Goal: Transaction & Acquisition: Purchase product/service

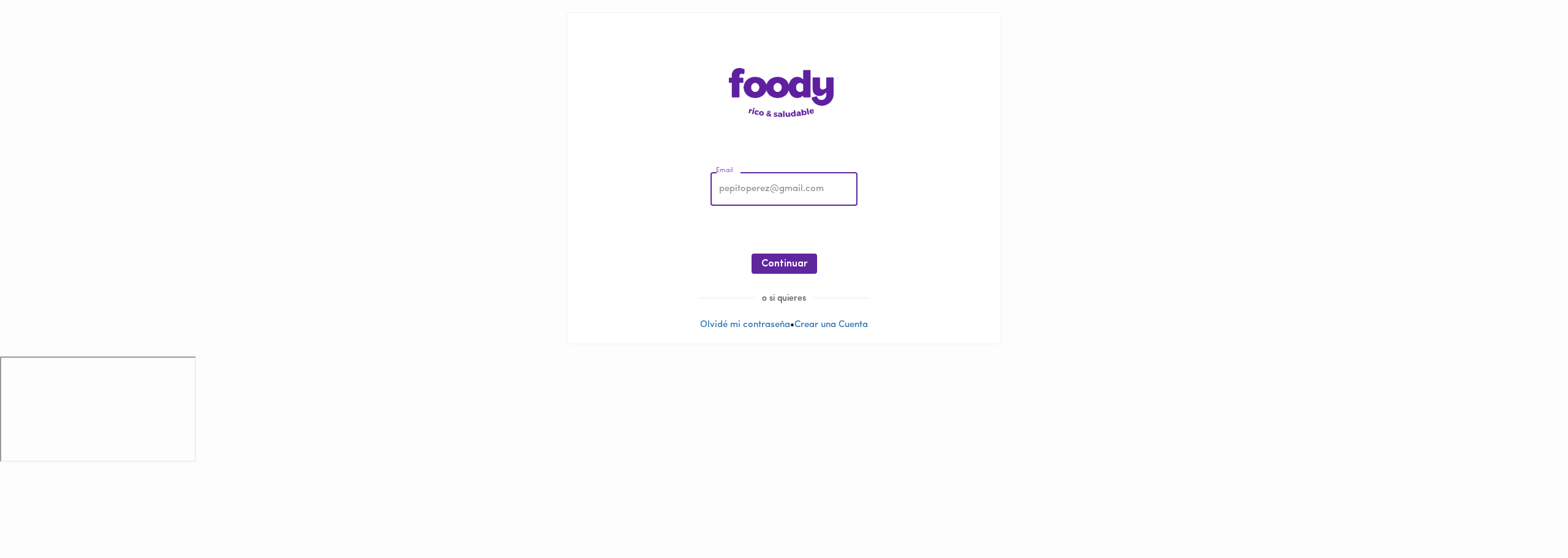
type input "[EMAIL_ADDRESS][DOMAIN_NAME]"
click at [806, 264] on span "Continuar" at bounding box center [784, 264] width 46 height 12
click at [795, 262] on span "Ingresar" at bounding box center [784, 264] width 38 height 12
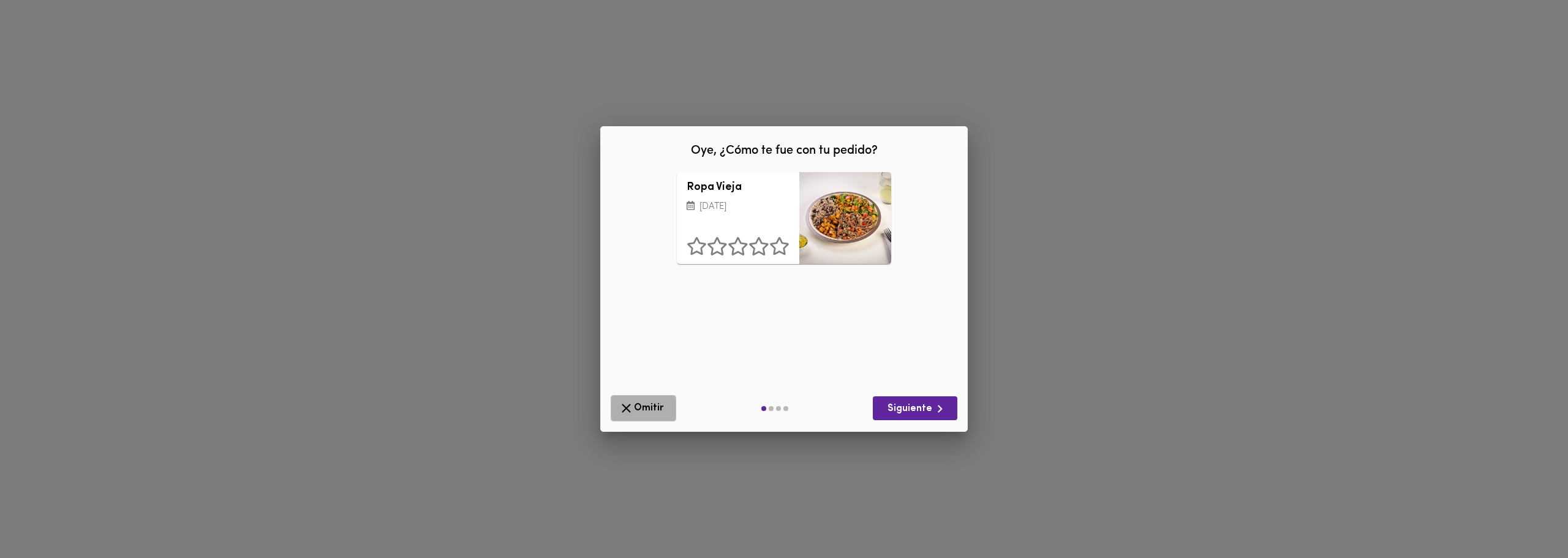
click at [664, 410] on span "Omitir" at bounding box center [643, 408] width 50 height 15
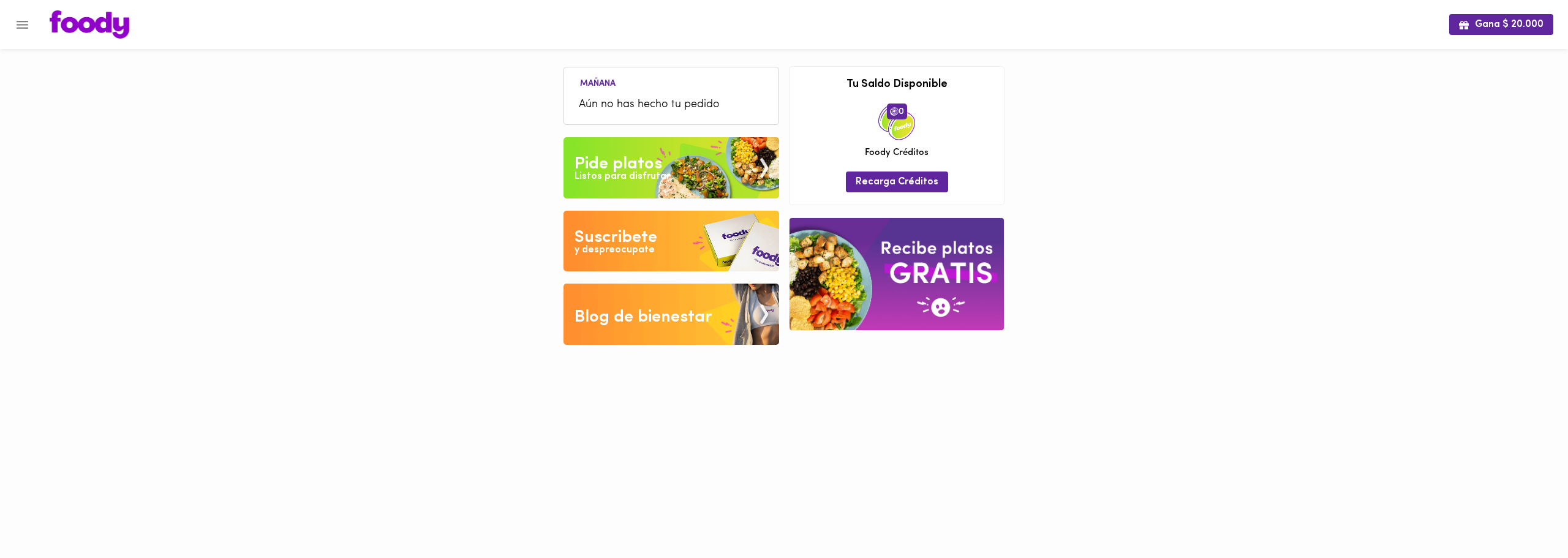
click at [642, 165] on div "Pide platos" at bounding box center [618, 164] width 88 height 25
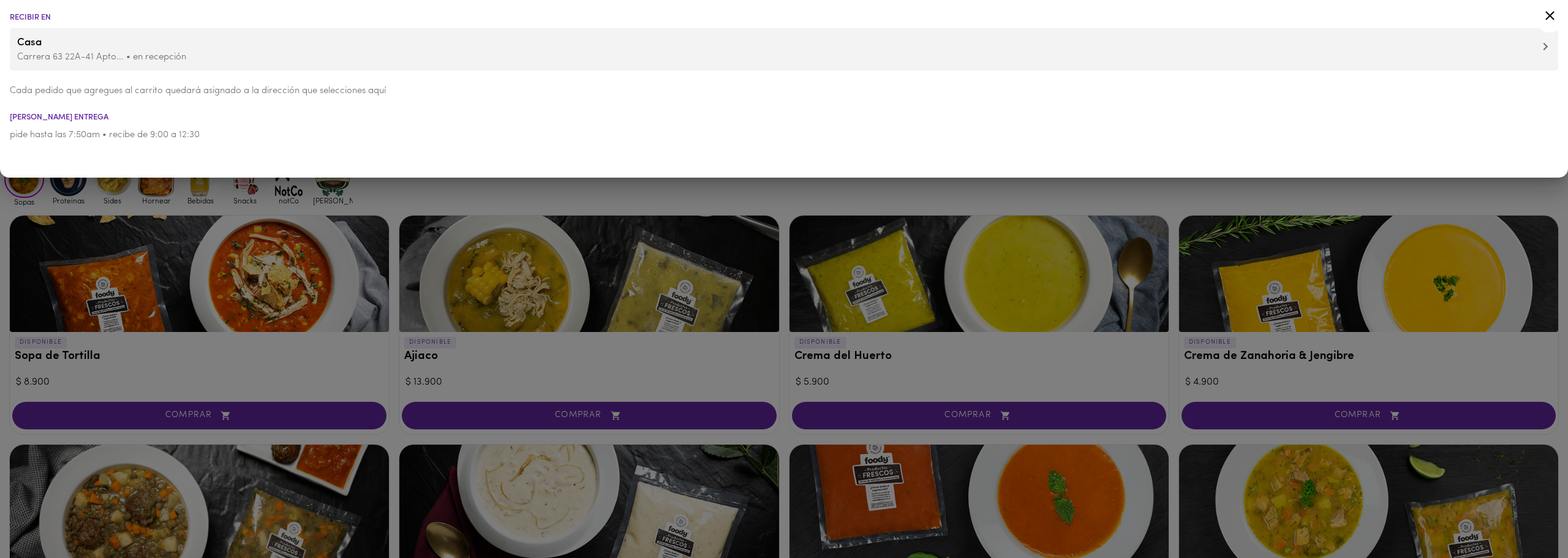
click at [357, 213] on div at bounding box center [784, 279] width 1568 height 558
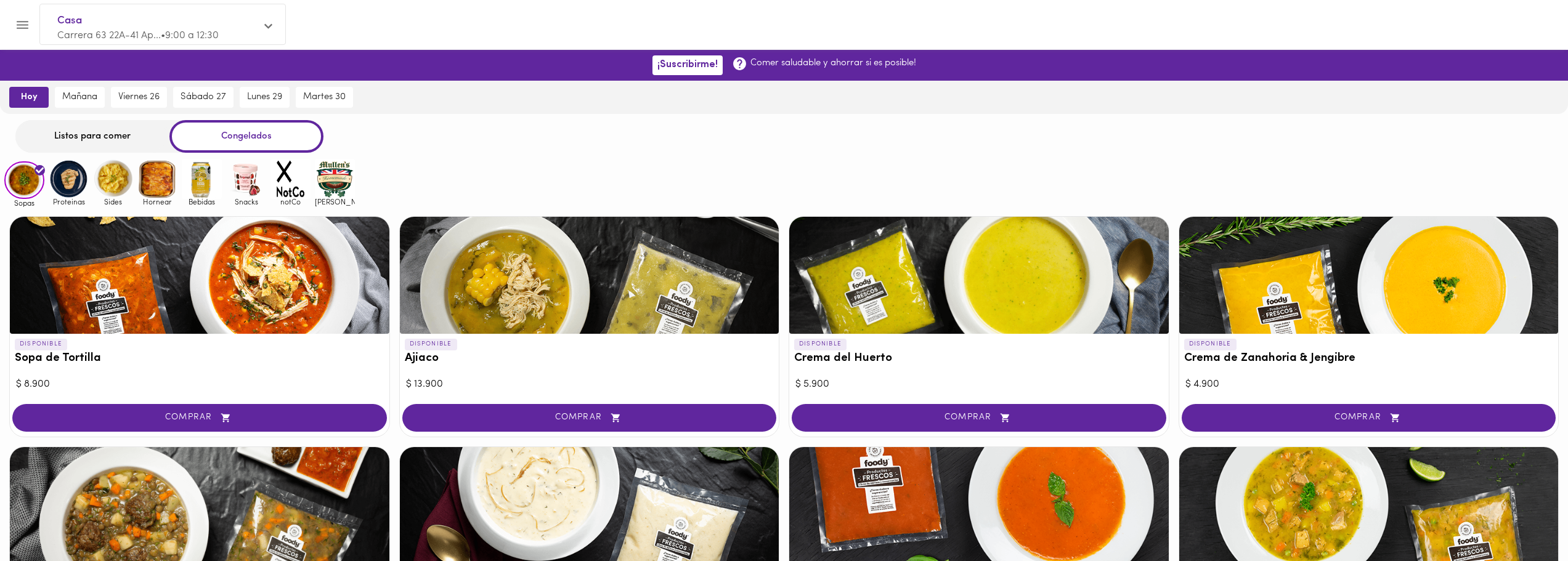
click at [115, 130] on div "Listos para comer" at bounding box center [92, 136] width 154 height 32
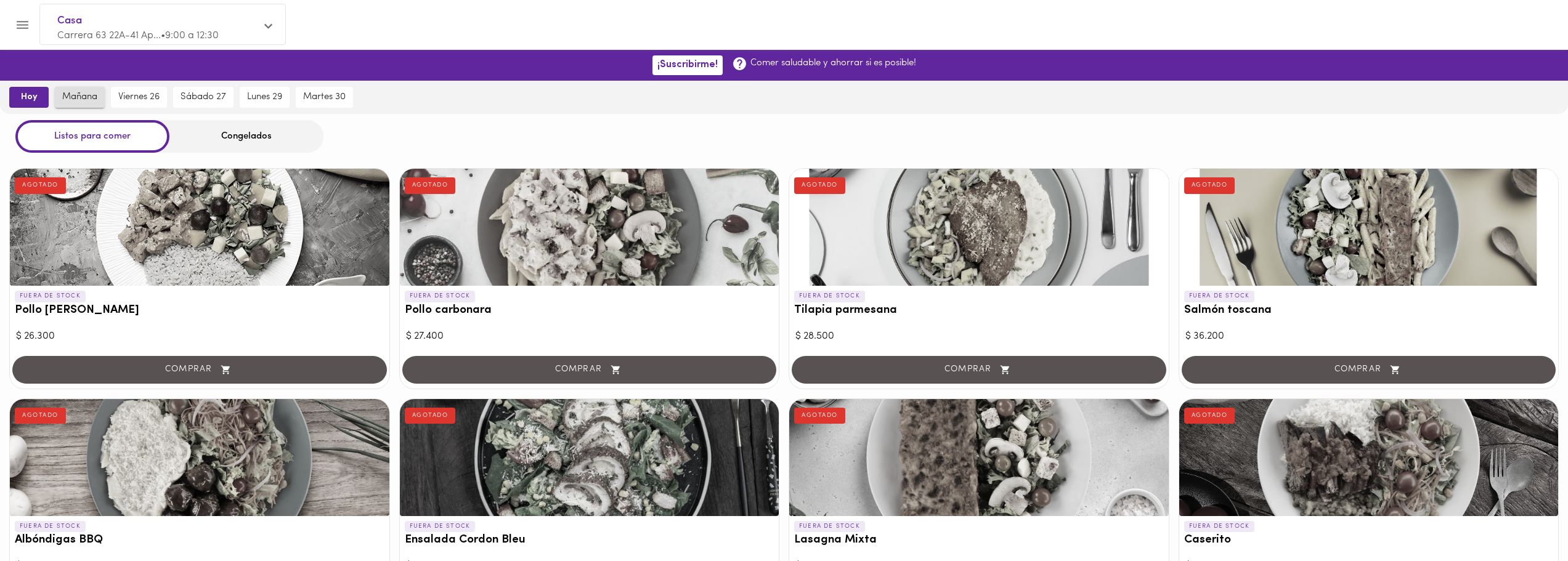
click at [96, 91] on span "mañana" at bounding box center [80, 97] width 35 height 11
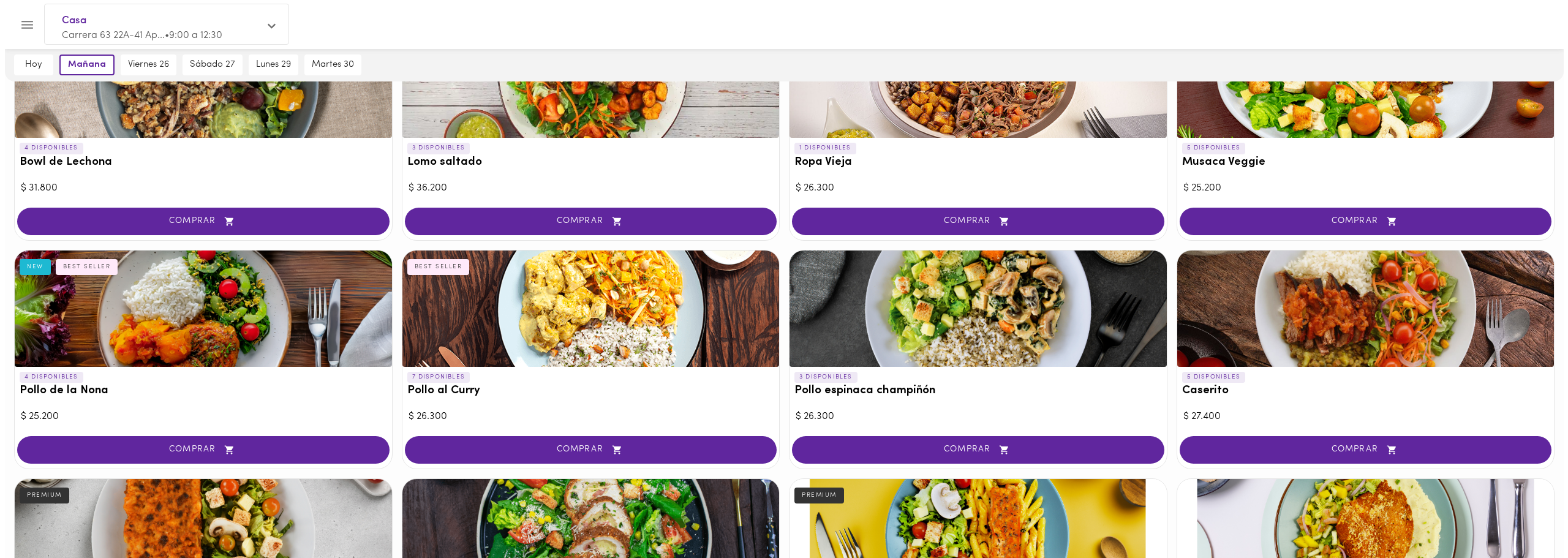
scroll to position [148, 0]
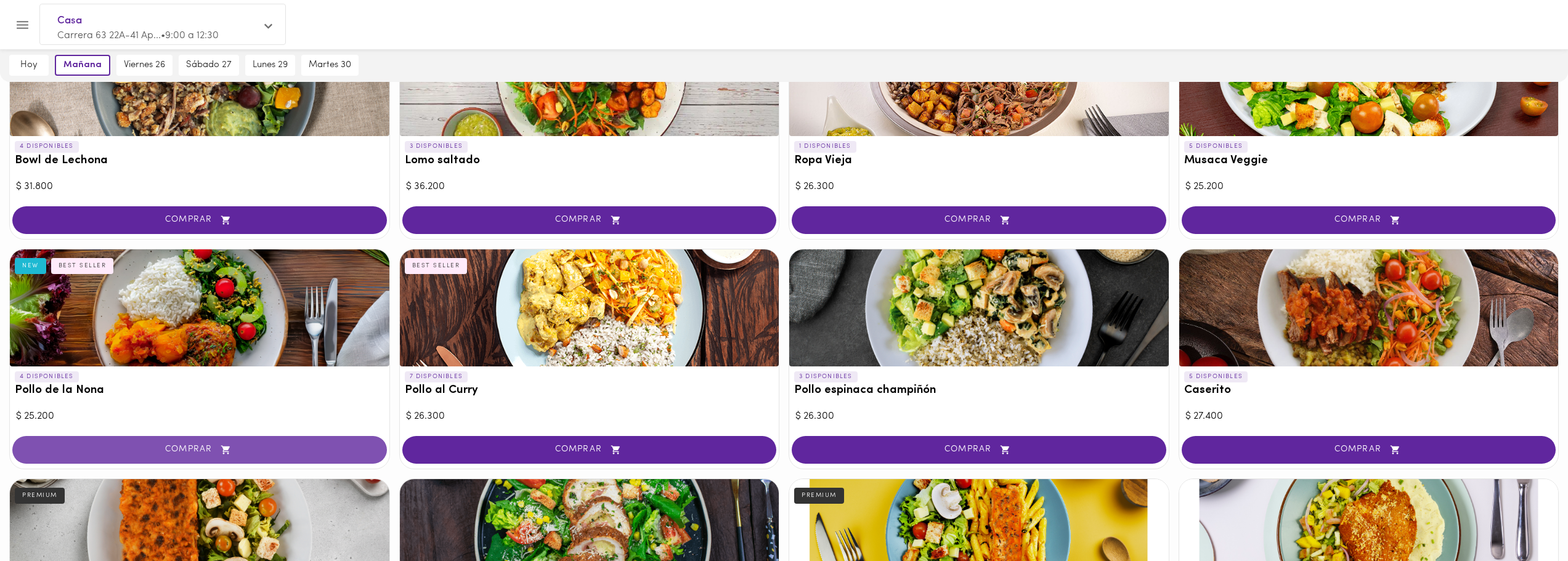
click at [236, 445] on span "COMPRAR" at bounding box center [200, 449] width 344 height 11
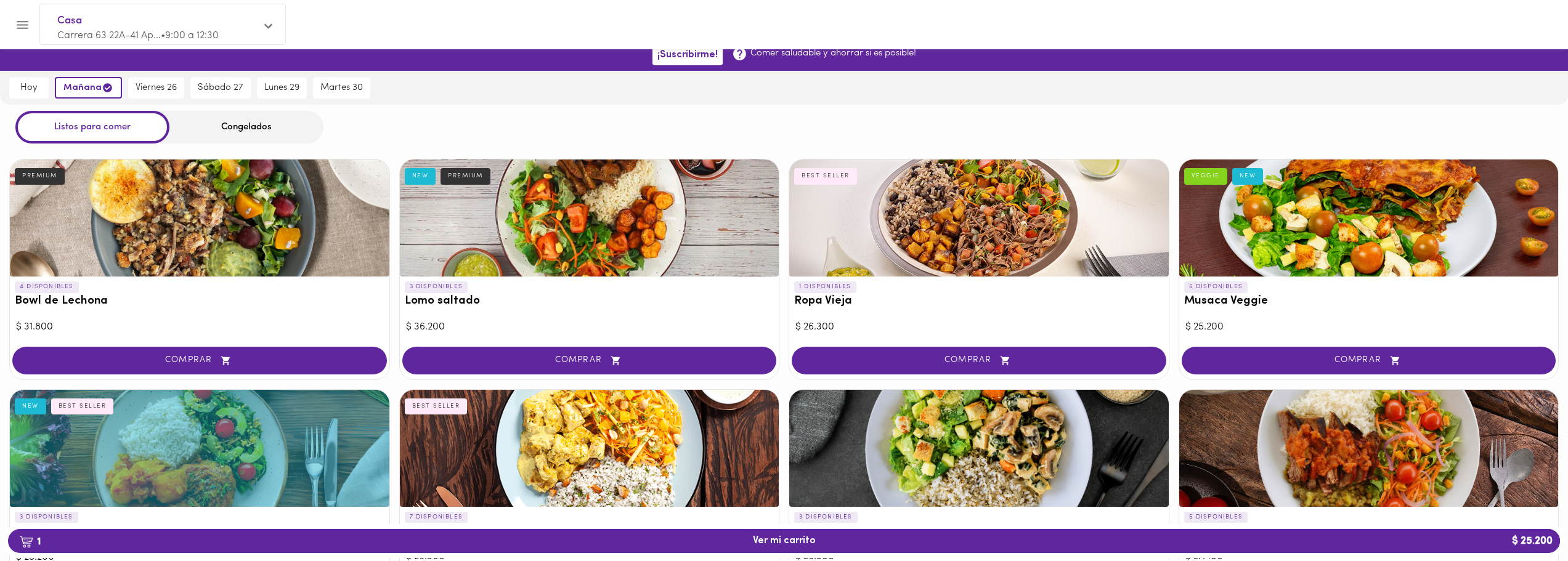
scroll to position [0, 0]
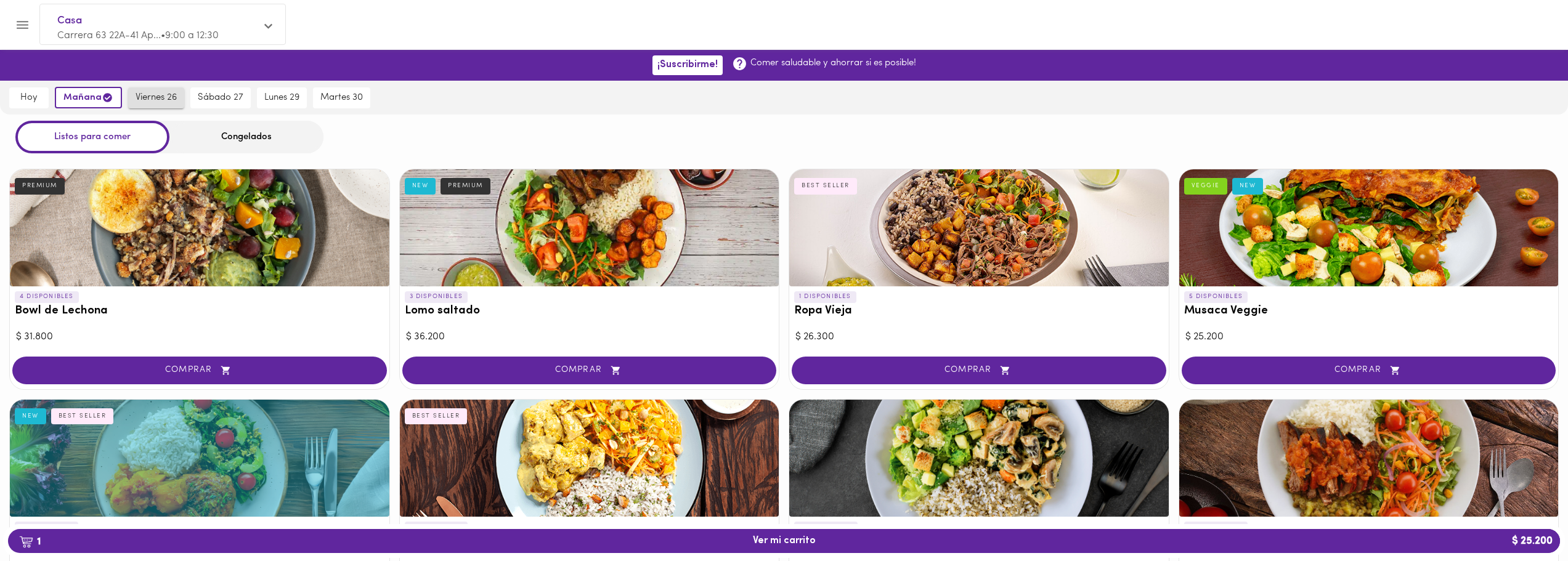
click at [156, 97] on span "viernes 26" at bounding box center [156, 98] width 41 height 11
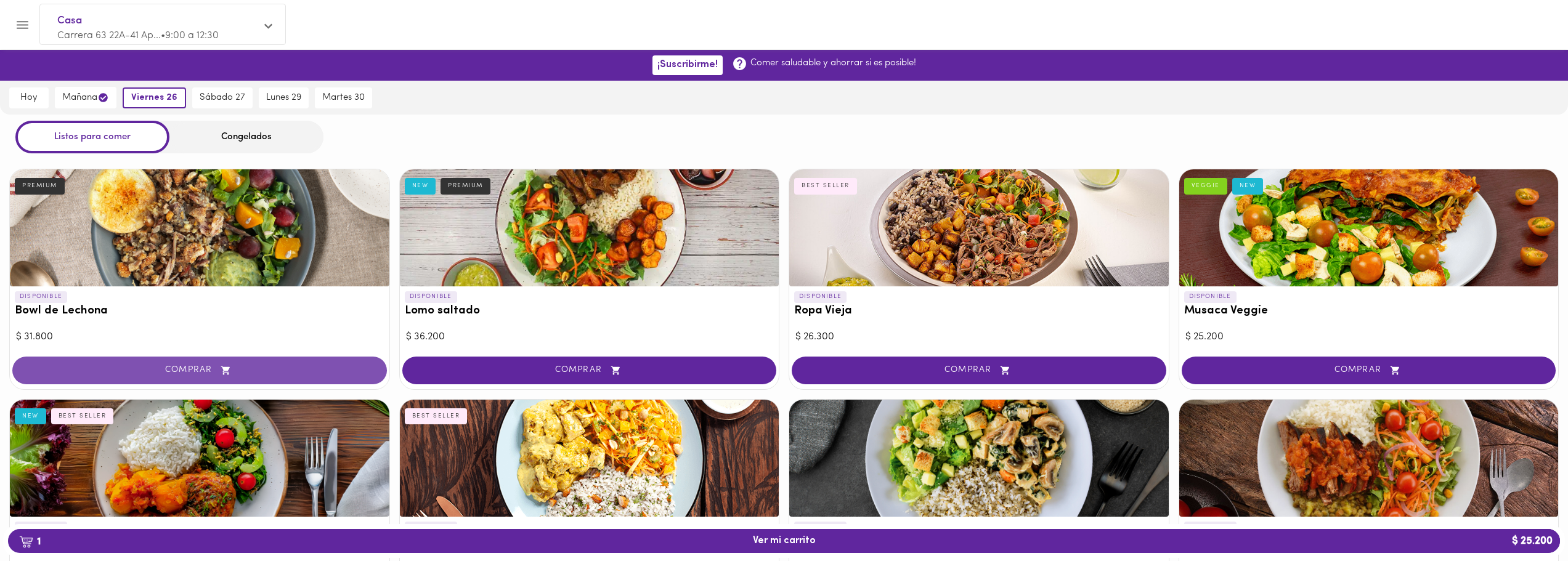
click at [259, 361] on button "COMPRAR" at bounding box center [200, 370] width 375 height 28
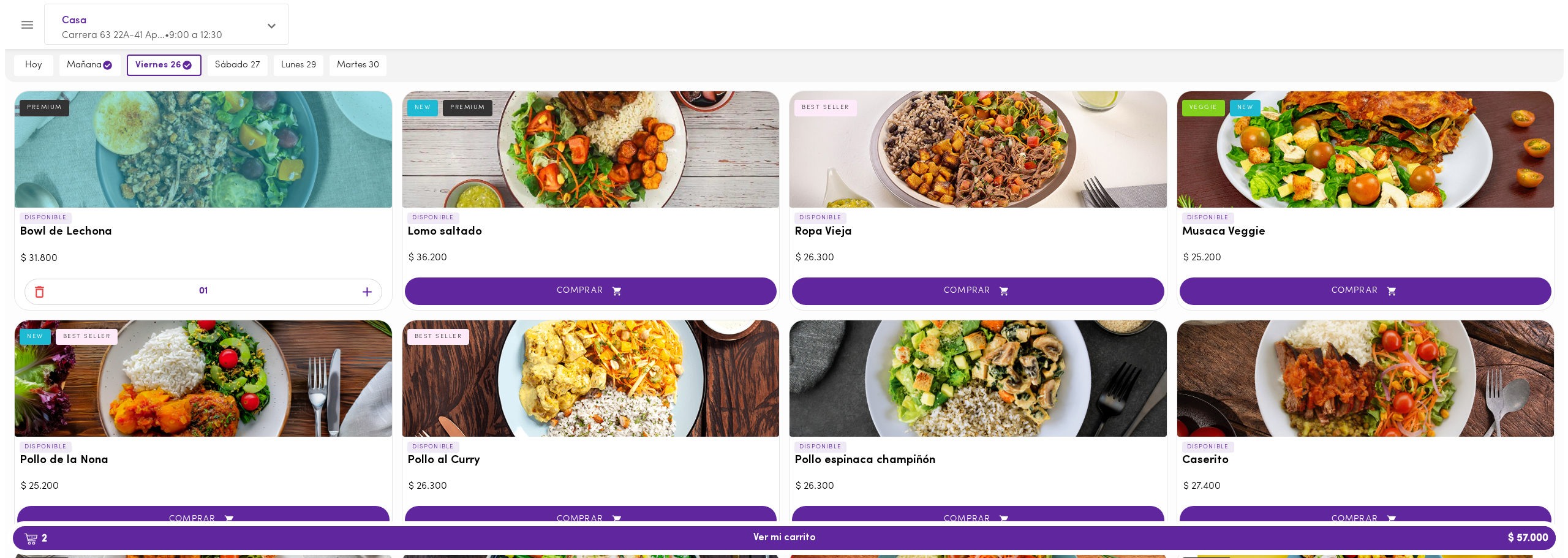
scroll to position [85, 0]
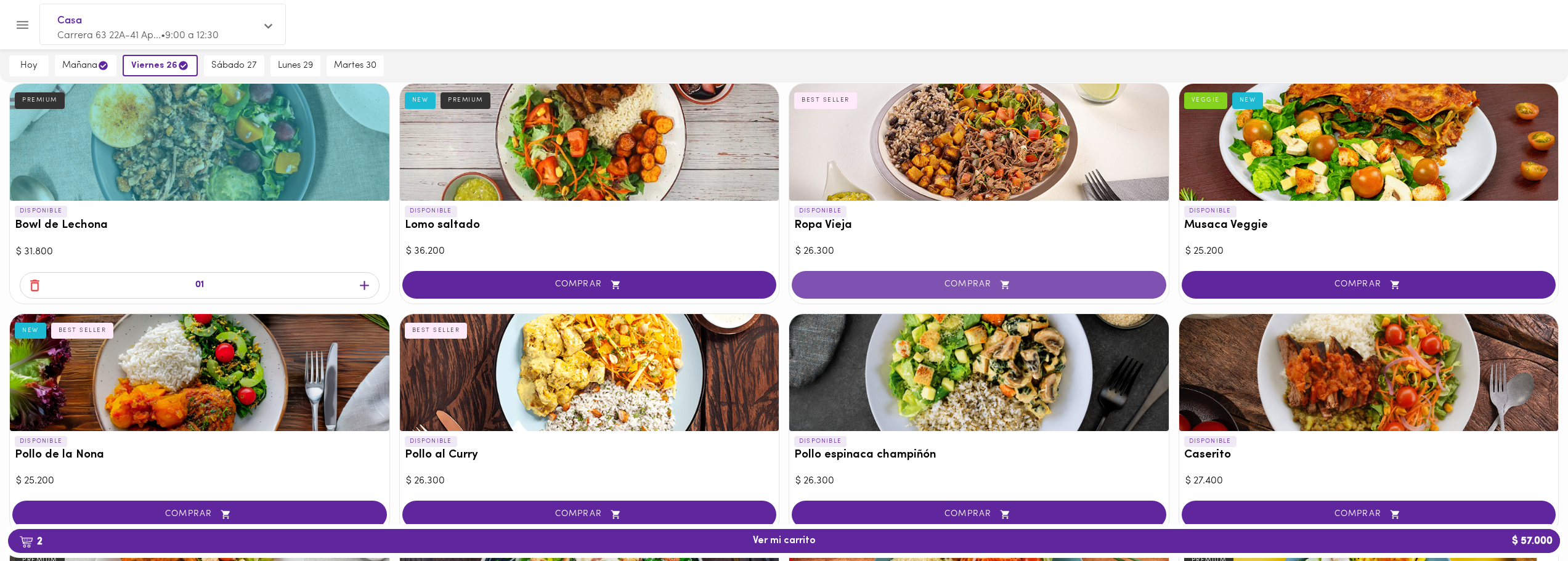
click at [1047, 295] on button "COMPRAR" at bounding box center [979, 284] width 375 height 28
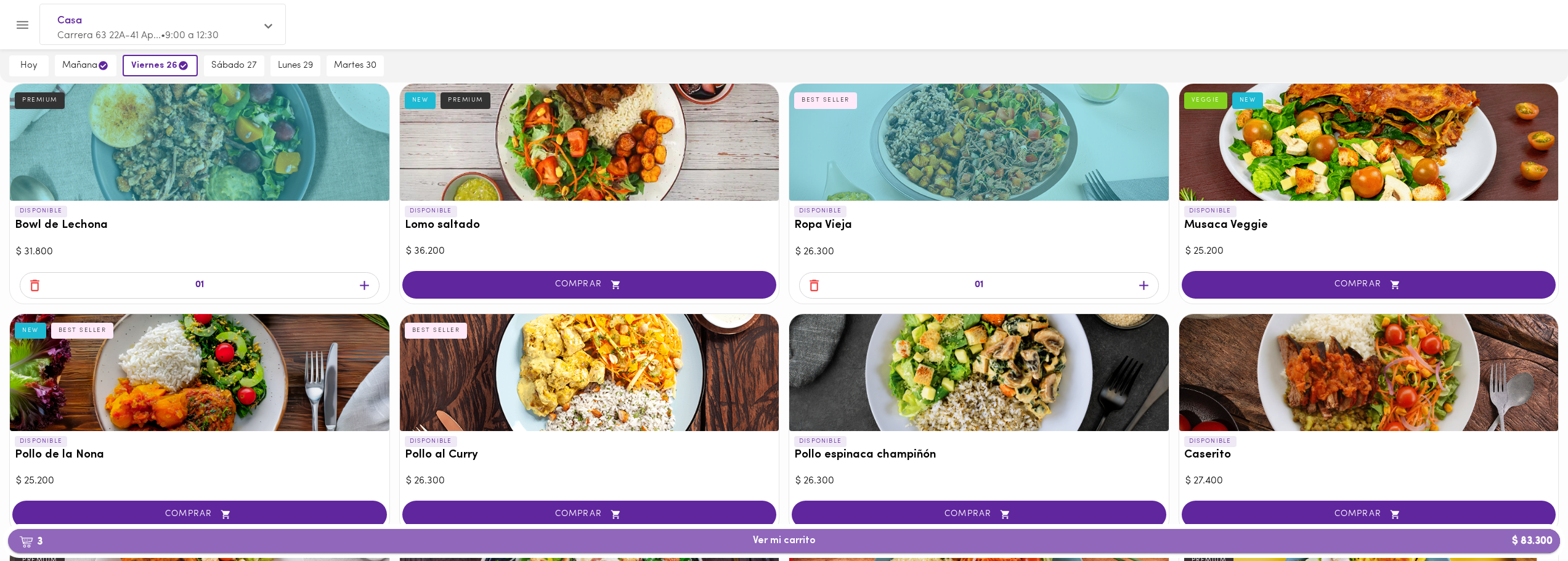
click at [829, 538] on span "3 Ver mi carrito $ 83.300" at bounding box center [784, 540] width 1532 height 12
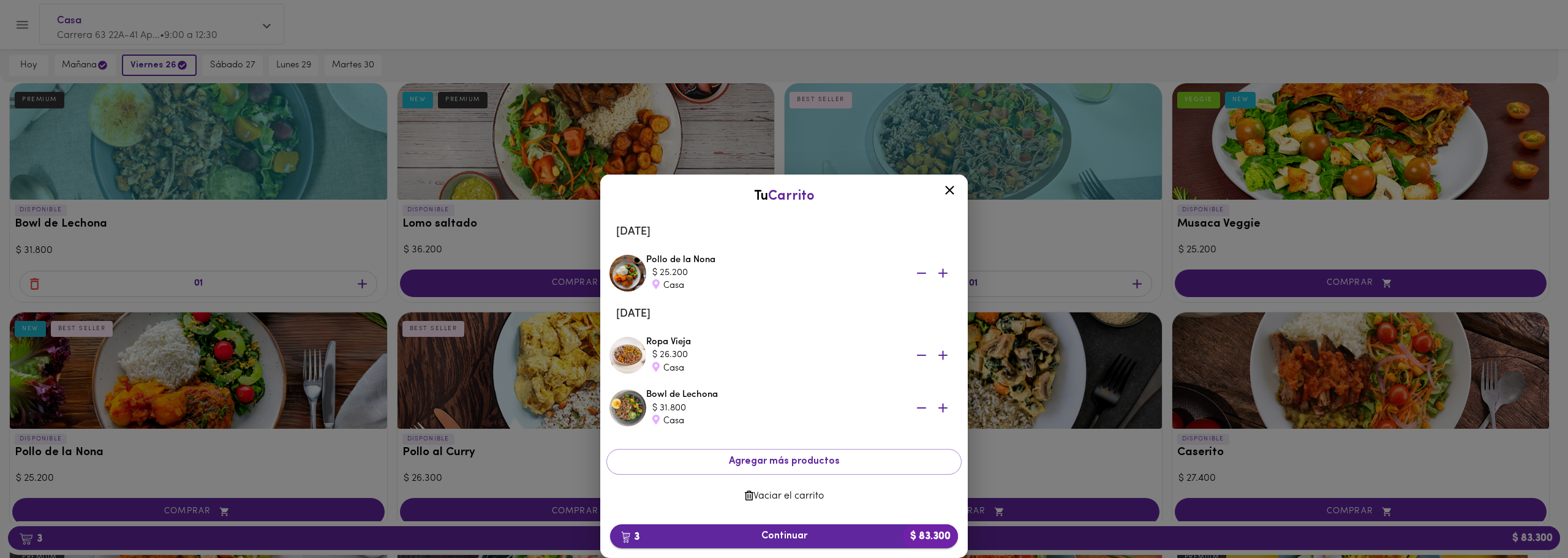
click at [789, 536] on span "3 Continuar $ 83.300" at bounding box center [784, 536] width 328 height 12
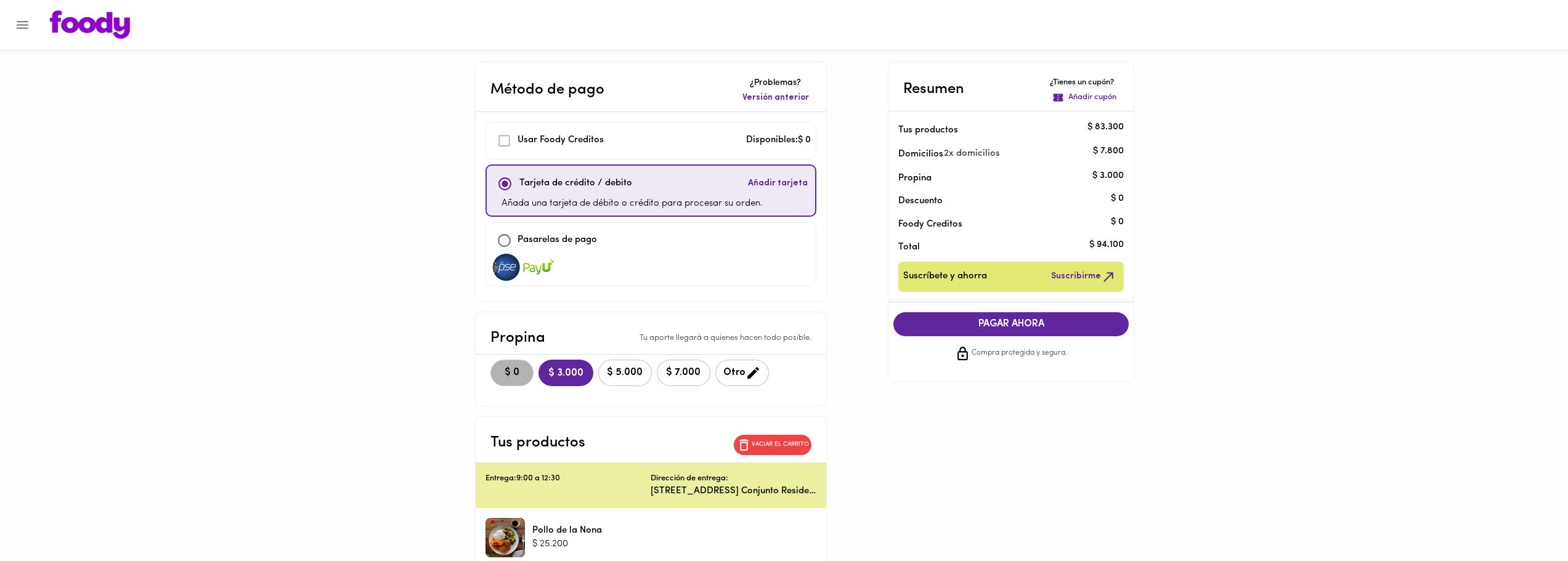
click at [502, 361] on button "$ 0" at bounding box center [512, 373] width 43 height 27
click at [603, 238] on div "Pasarelas de pago" at bounding box center [651, 240] width 320 height 27
checkbox input "false"
checkbox input "true"
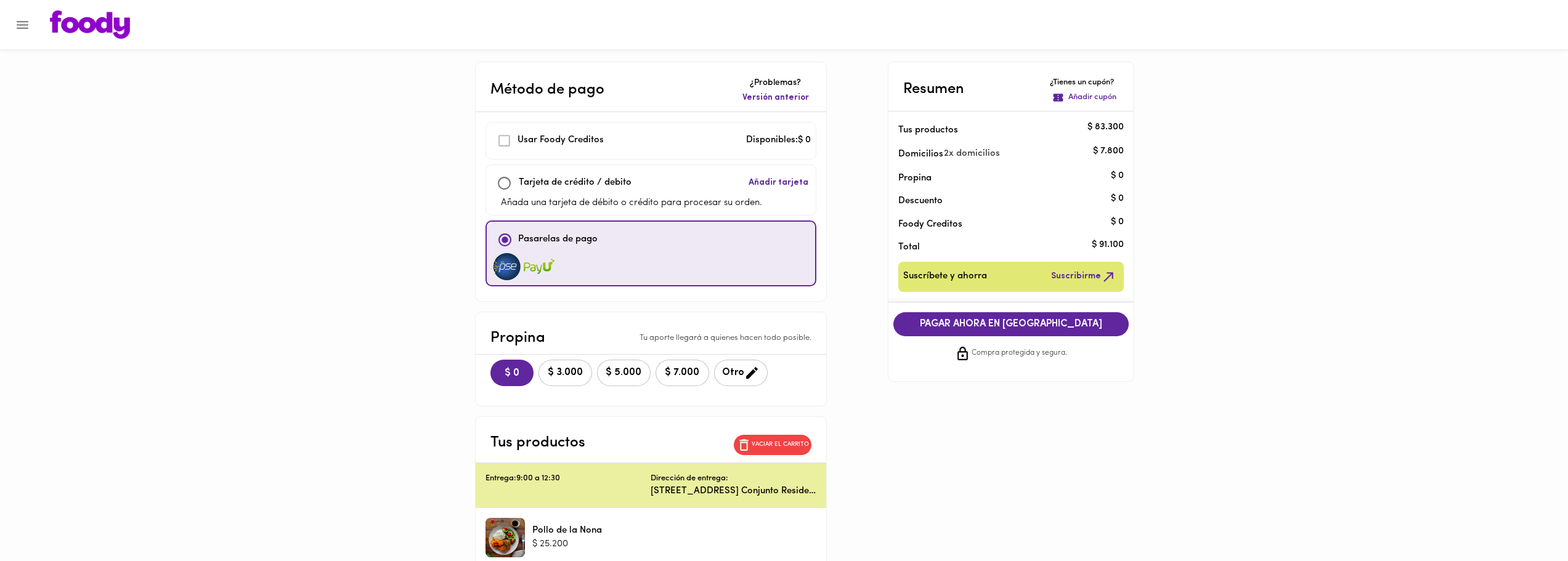
click at [1045, 326] on span "PAGAR AHORA EN [GEOGRAPHIC_DATA]" at bounding box center [1011, 324] width 210 height 12
